Goal: Navigation & Orientation: Understand site structure

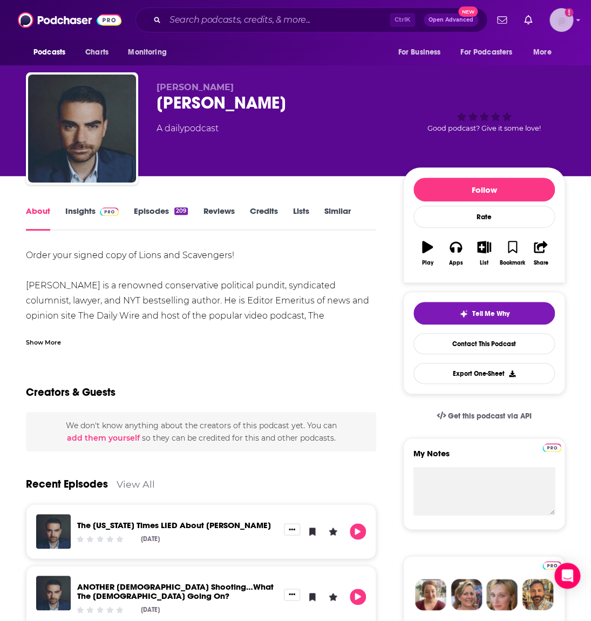
click at [576, 23] on icon "Show profile menu" at bounding box center [578, 20] width 4 height 6
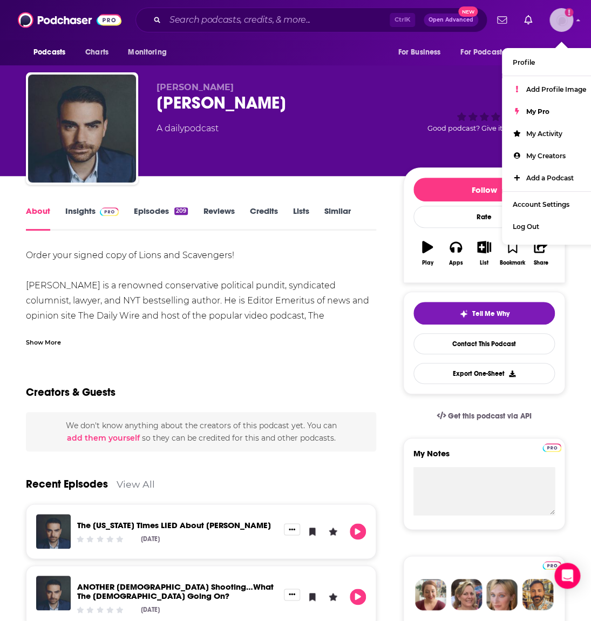
click at [570, 23] on button "Add a profile image" at bounding box center [562, 20] width 24 height 24
click at [65, 45] on span "Podcasts" at bounding box center [49, 52] width 32 height 15
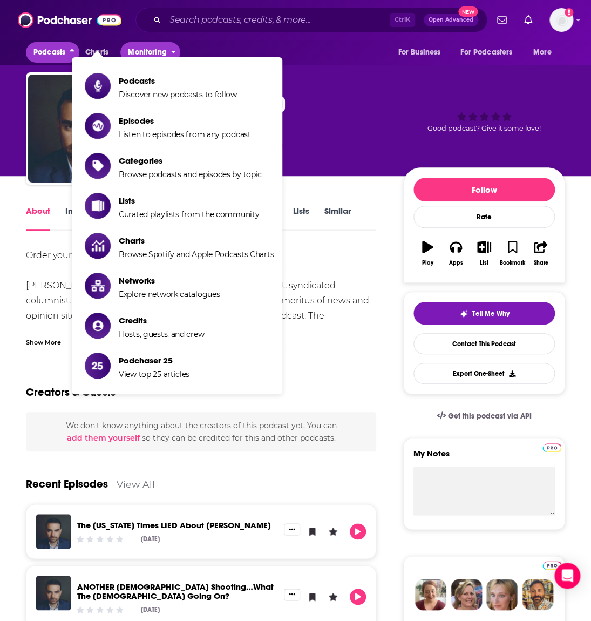
click at [159, 49] on span "Monitoring" at bounding box center [147, 52] width 38 height 15
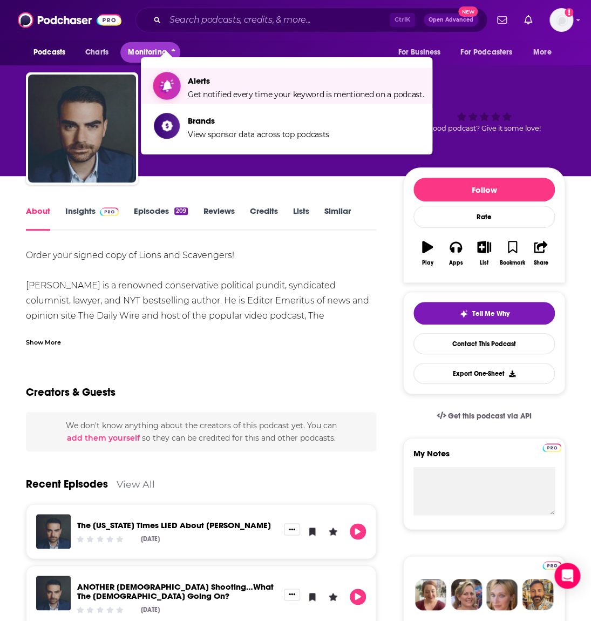
click at [188, 72] on span "Alerts Get notified every time your keyword is mentioned on a podcast." at bounding box center [306, 85] width 236 height 27
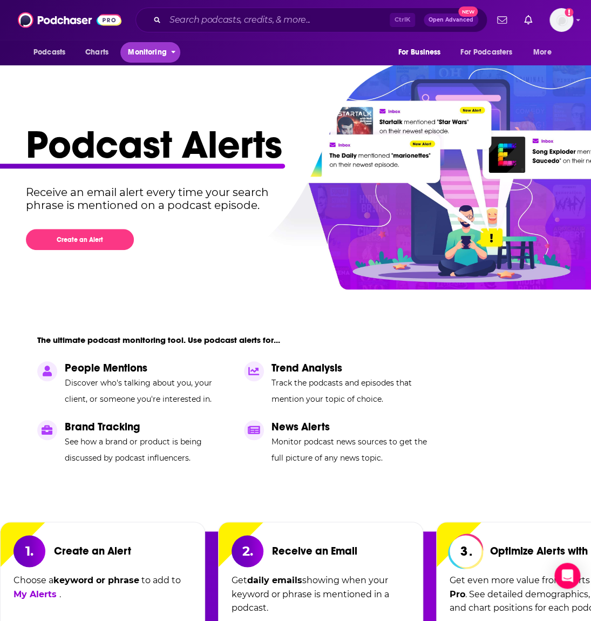
click at [166, 45] on span "Monitoring" at bounding box center [147, 52] width 38 height 15
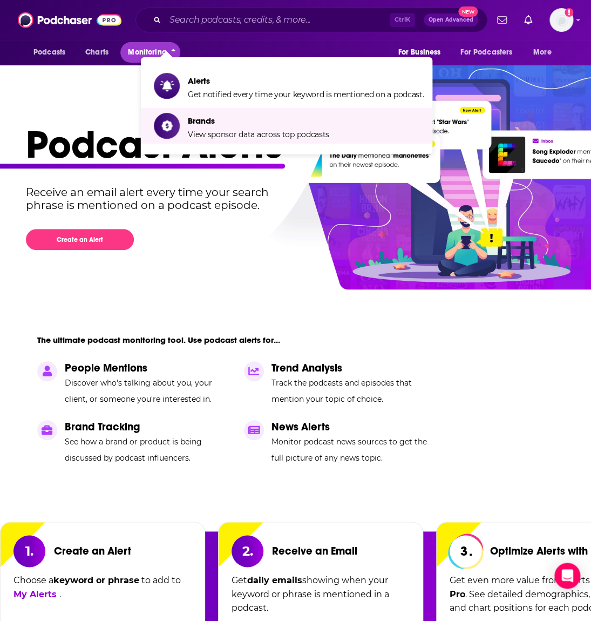
click at [185, 108] on li "Brands View sponsor data across top podcasts" at bounding box center [287, 126] width 292 height 36
click at [188, 116] on span "Brands" at bounding box center [258, 121] width 141 height 10
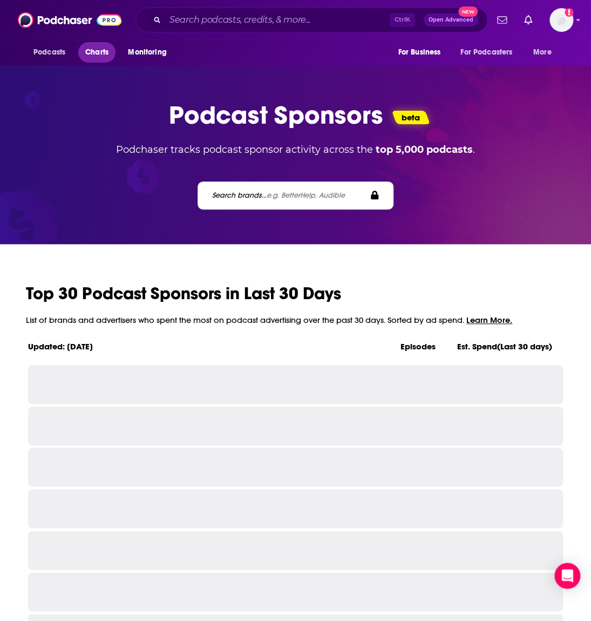
click at [109, 49] on span "Charts" at bounding box center [96, 52] width 23 height 15
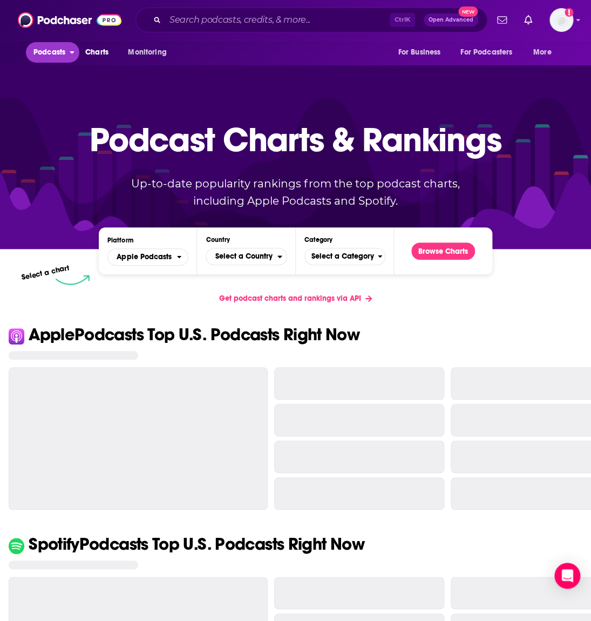
click at [65, 49] on span "Podcasts" at bounding box center [49, 52] width 32 height 15
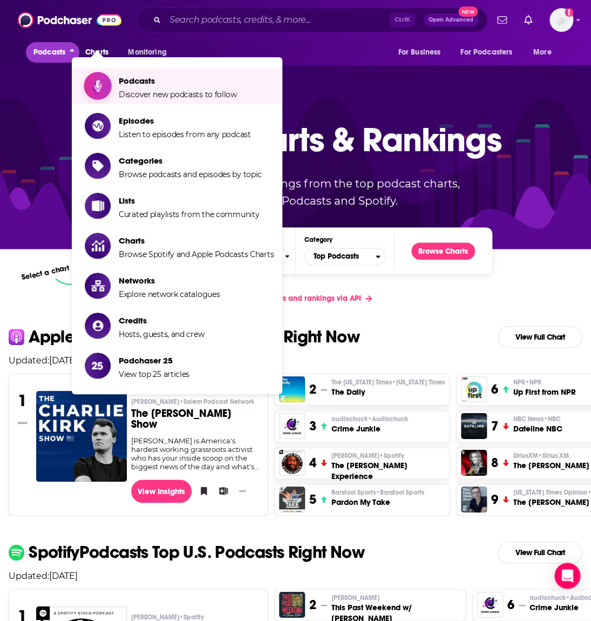
click at [173, 77] on span "Podcasts Discover new podcasts to follow" at bounding box center [178, 85] width 118 height 27
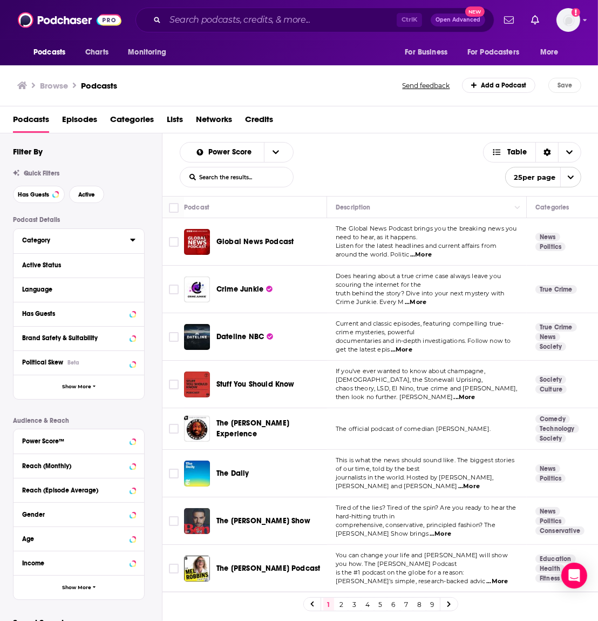
click at [50, 237] on div "Category" at bounding box center [72, 241] width 101 height 8
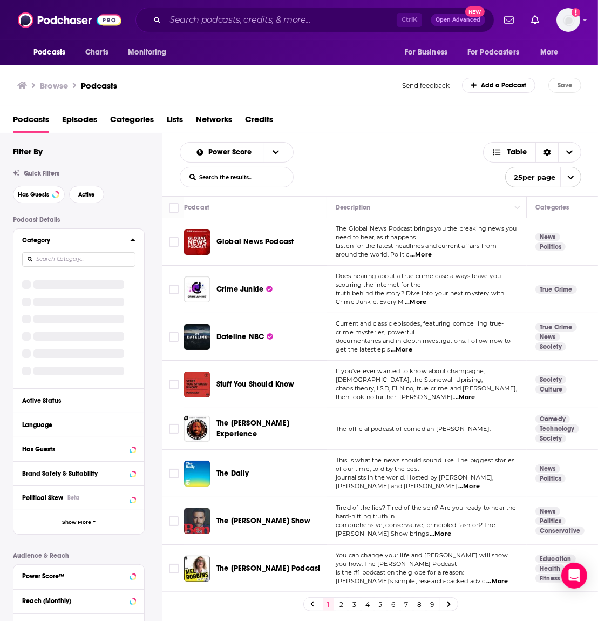
click at [386, 69] on div "Browse Podcasts Send feedback Add a Podcast Save" at bounding box center [299, 86] width 599 height 42
